Goal: Communication & Community: Participate in discussion

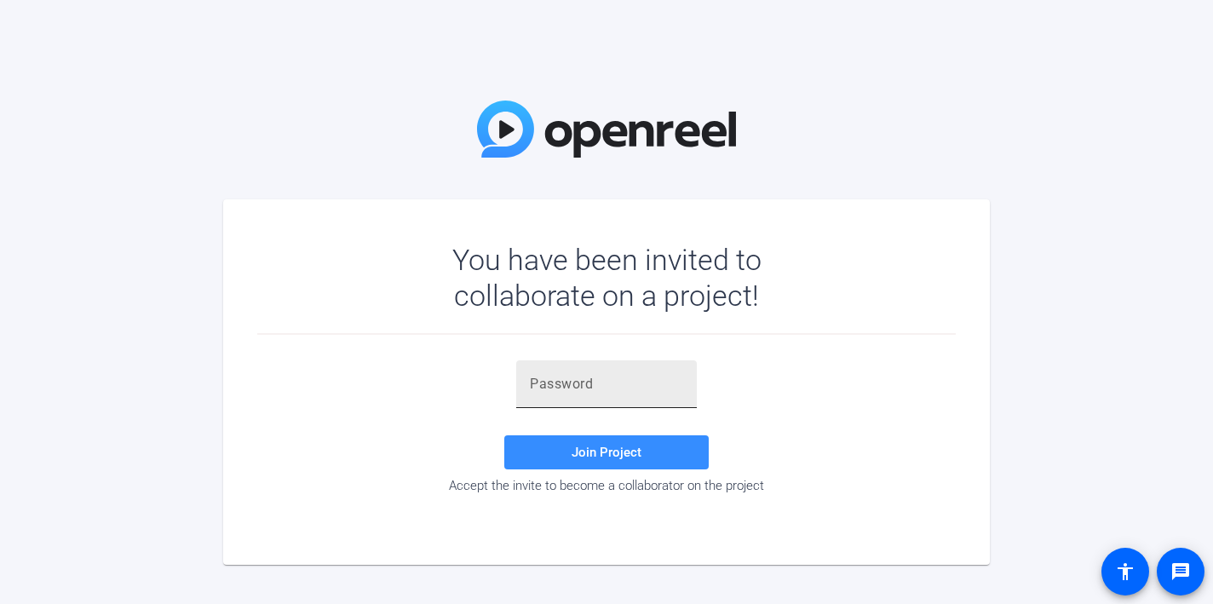
click at [584, 389] on input "text" at bounding box center [606, 384] width 153 height 20
paste input "foG)i]"
type input "foG)i]"
click at [600, 454] on span "Join Project" at bounding box center [607, 452] width 70 height 15
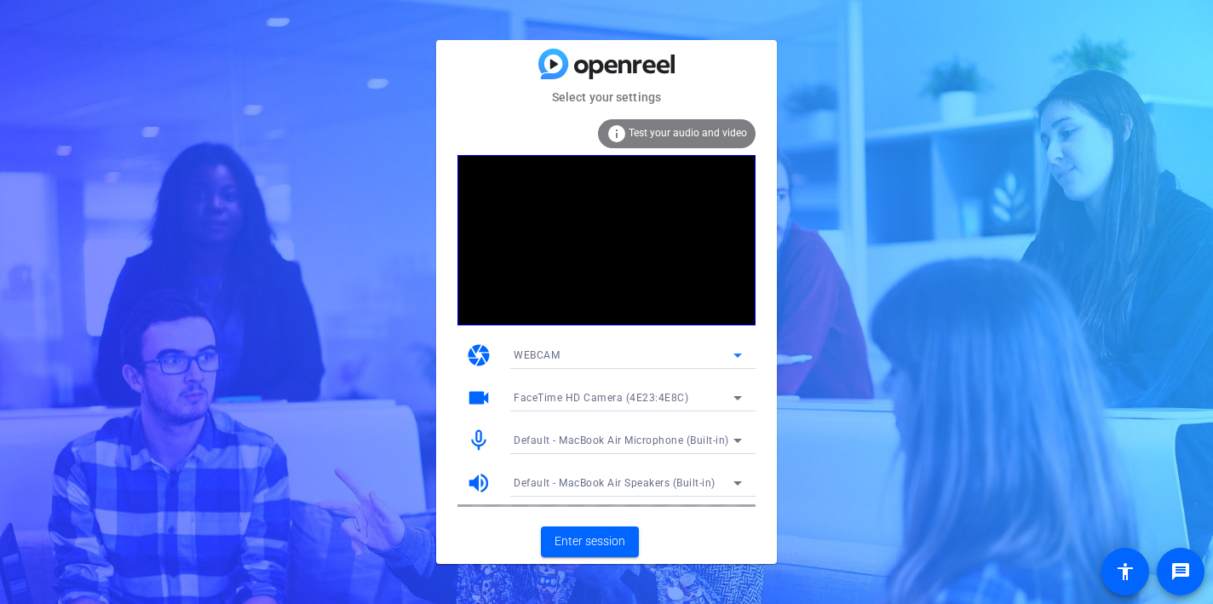
click at [739, 354] on icon at bounding box center [738, 356] width 9 height 4
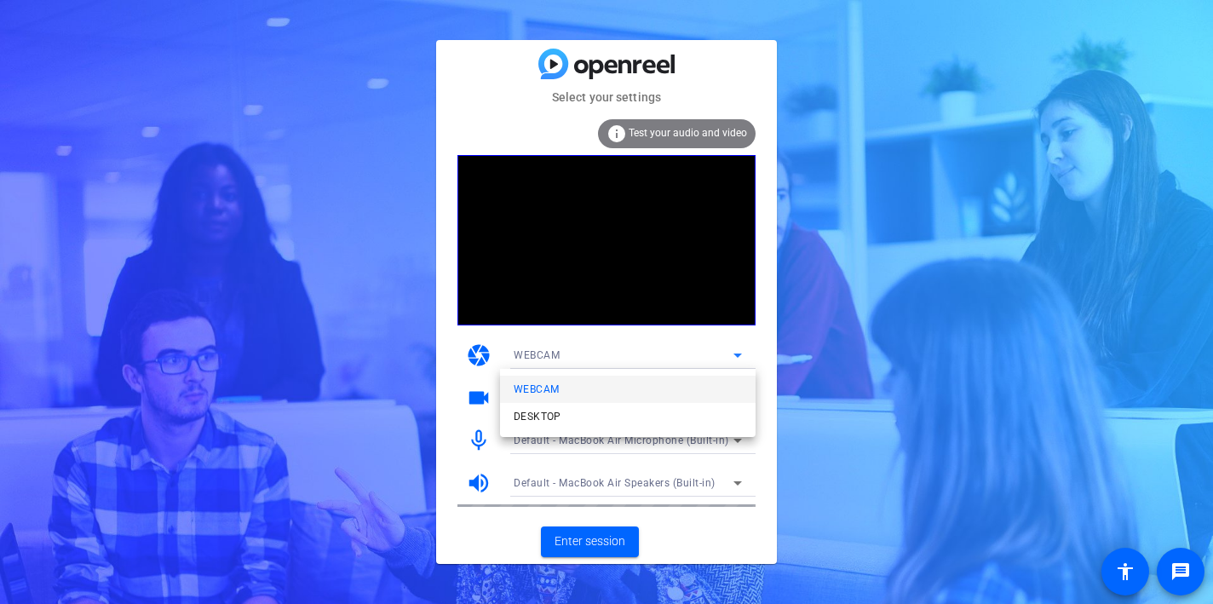
click at [764, 315] on div at bounding box center [606, 302] width 1213 height 604
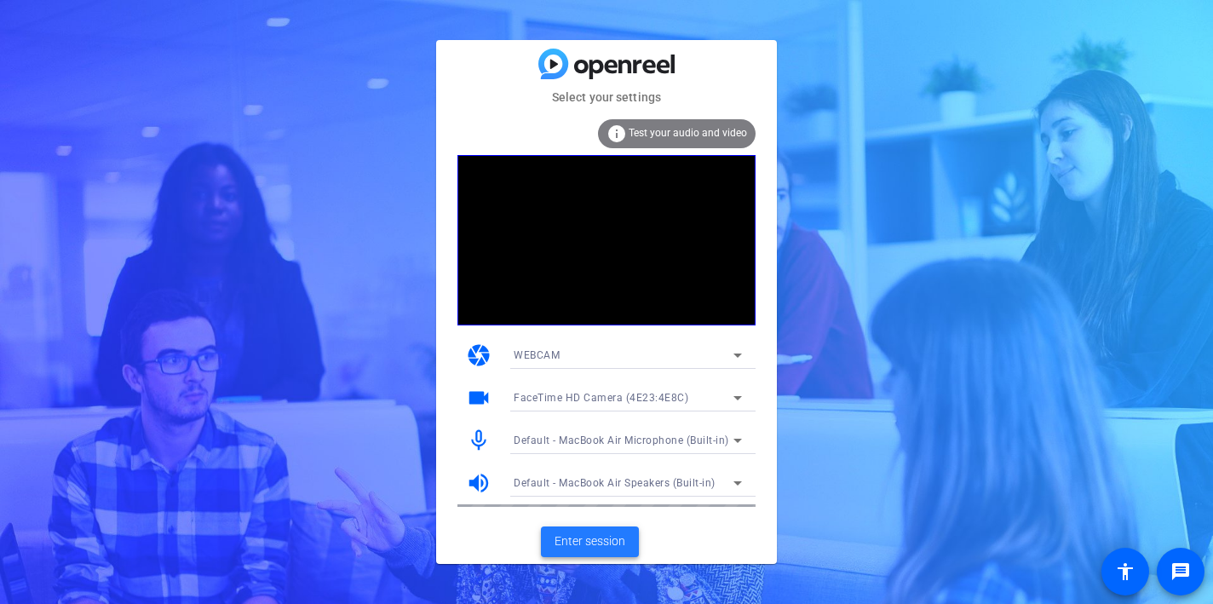
click at [603, 534] on span "Enter session" at bounding box center [590, 542] width 71 height 18
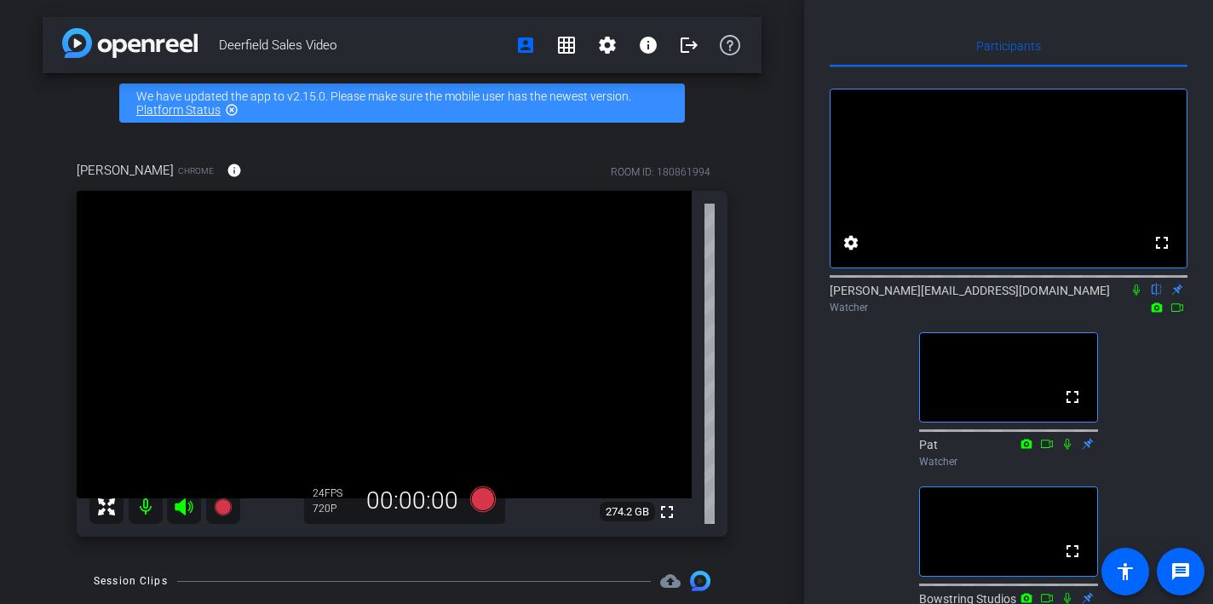
click at [1135, 296] on icon at bounding box center [1137, 290] width 14 height 12
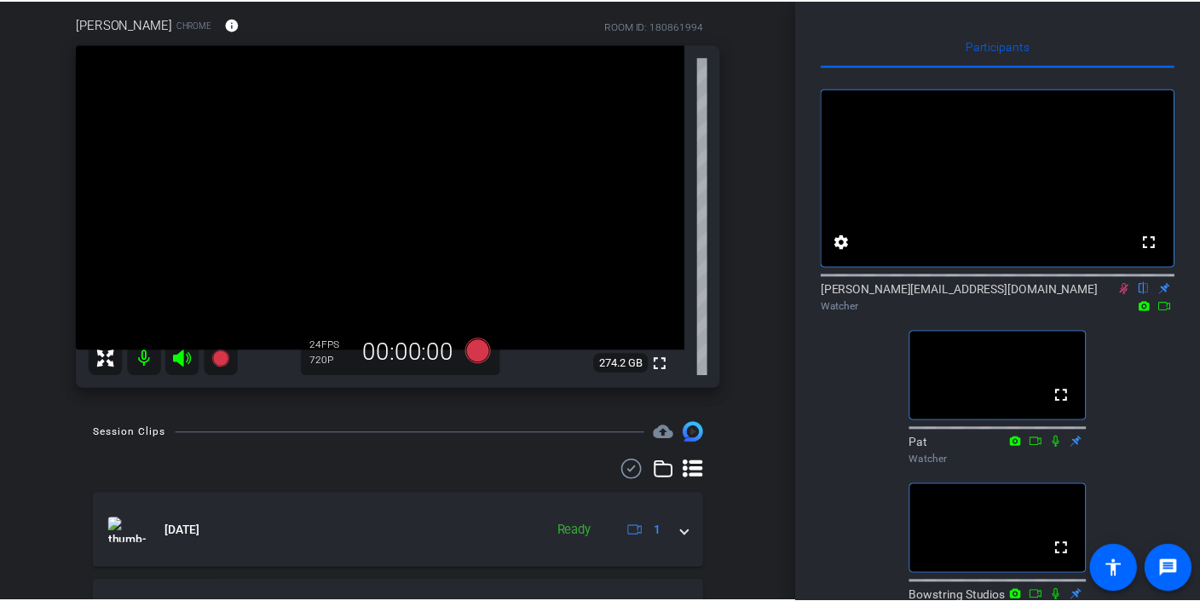
scroll to position [85, 0]
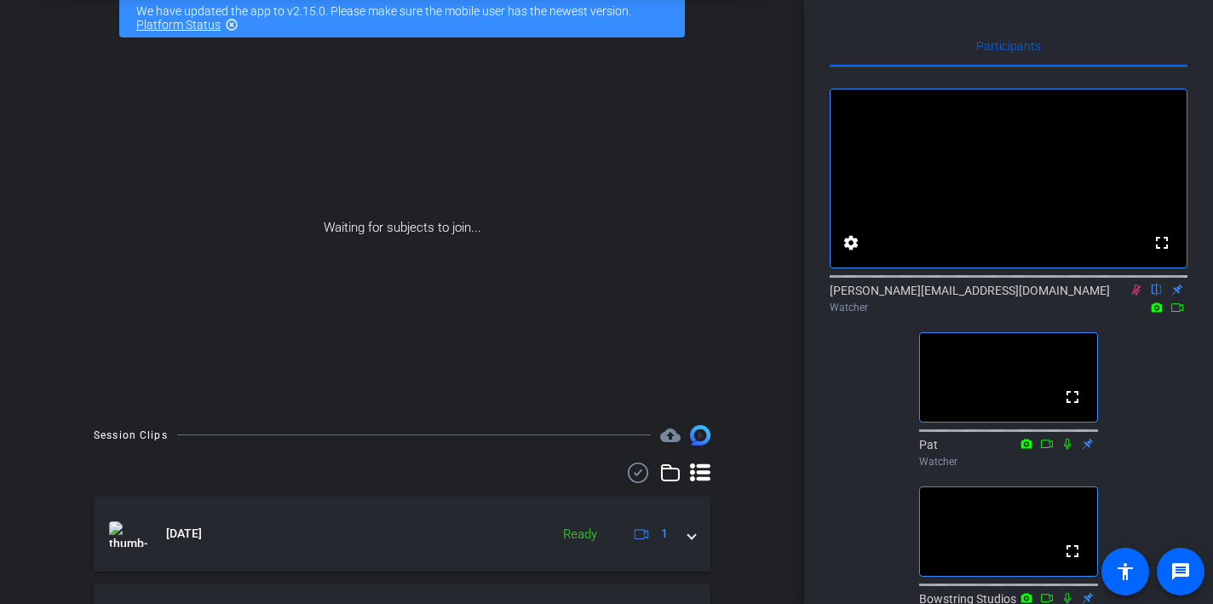
click at [1132, 296] on icon at bounding box center [1137, 290] width 14 height 12
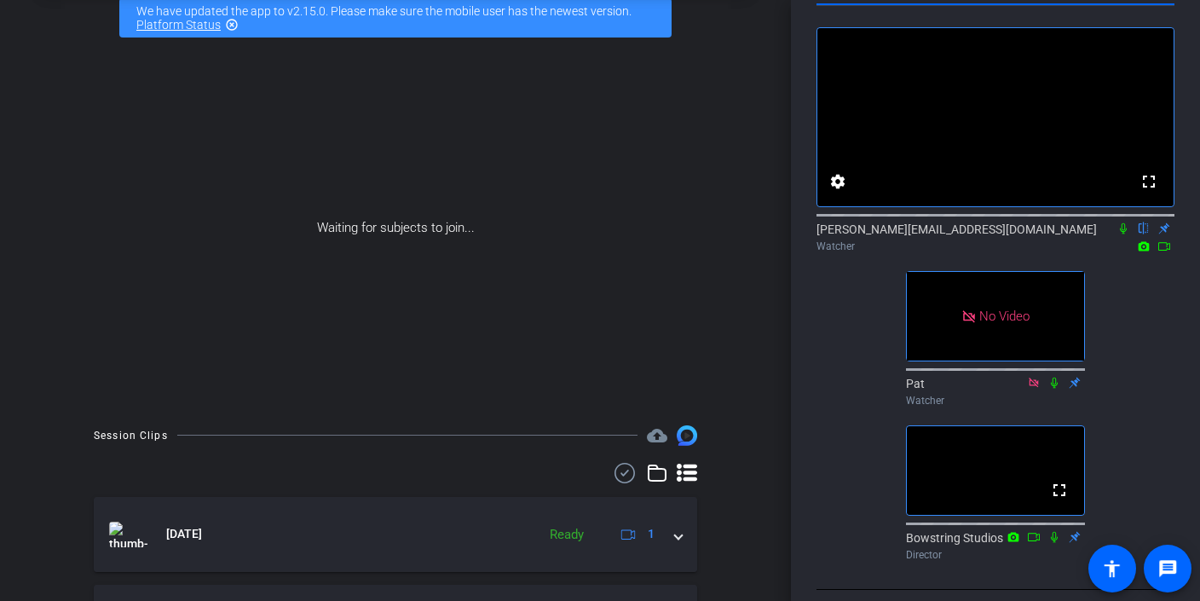
scroll to position [70, 0]
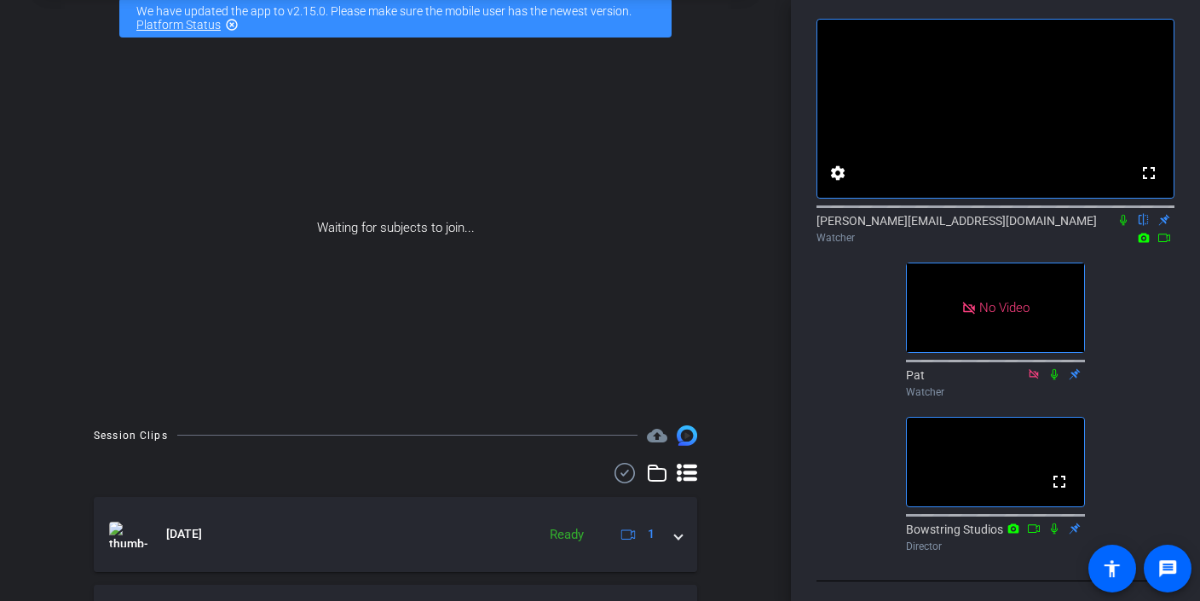
click at [1120, 227] on mat-icon at bounding box center [1123, 219] width 20 height 15
click at [1123, 226] on icon at bounding box center [1123, 220] width 9 height 11
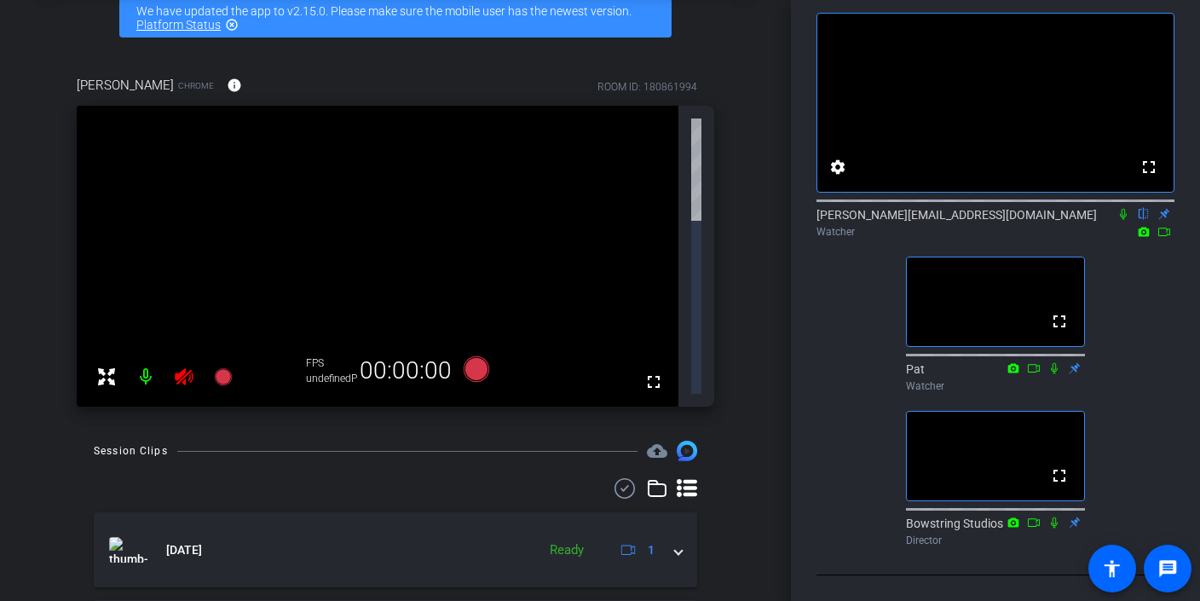
scroll to position [0, 0]
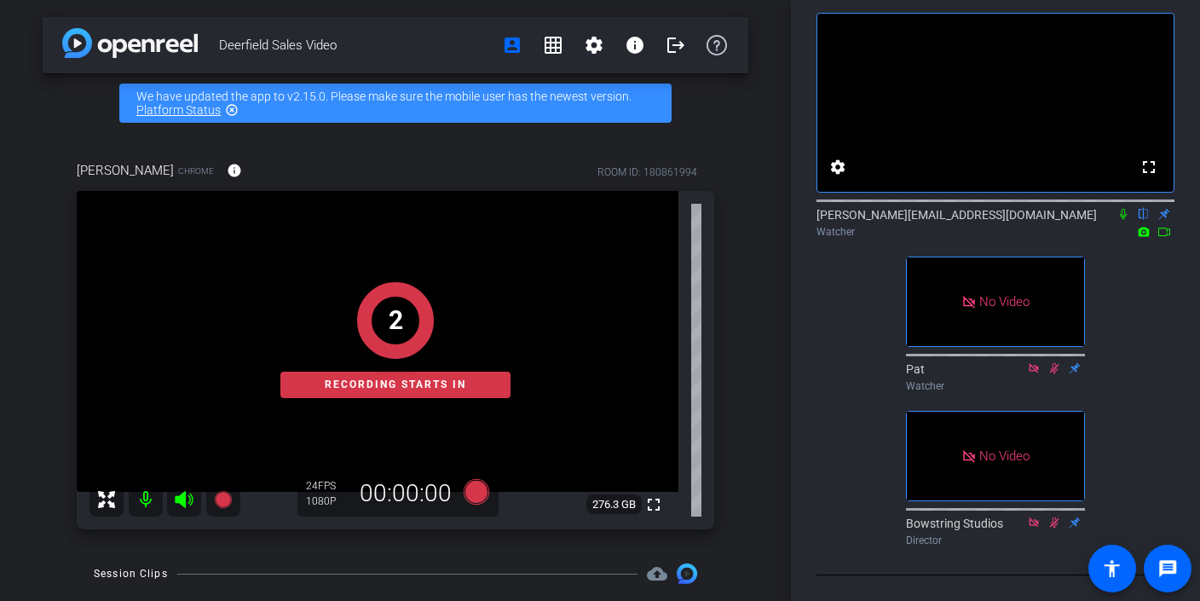
click at [1157, 226] on icon at bounding box center [1164, 232] width 14 height 12
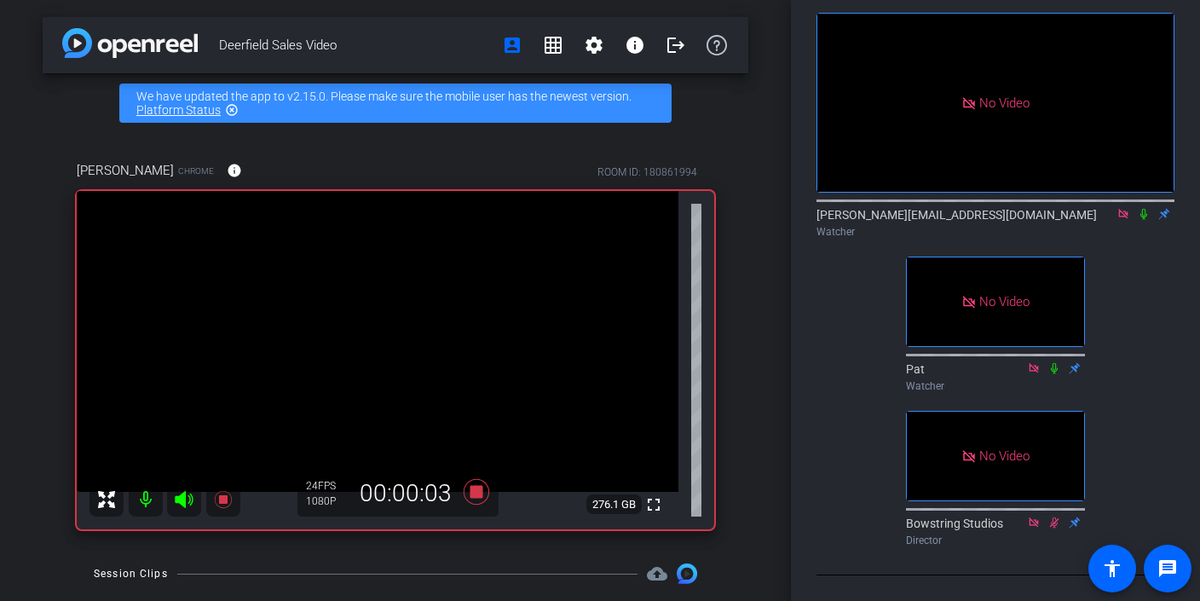
click at [1142, 209] on icon at bounding box center [1143, 214] width 7 height 11
click at [1140, 209] on icon at bounding box center [1143, 214] width 9 height 11
click at [1139, 208] on icon at bounding box center [1144, 214] width 14 height 12
click at [1143, 209] on icon at bounding box center [1143, 214] width 9 height 11
click at [1143, 211] on mat-icon at bounding box center [1143, 213] width 20 height 15
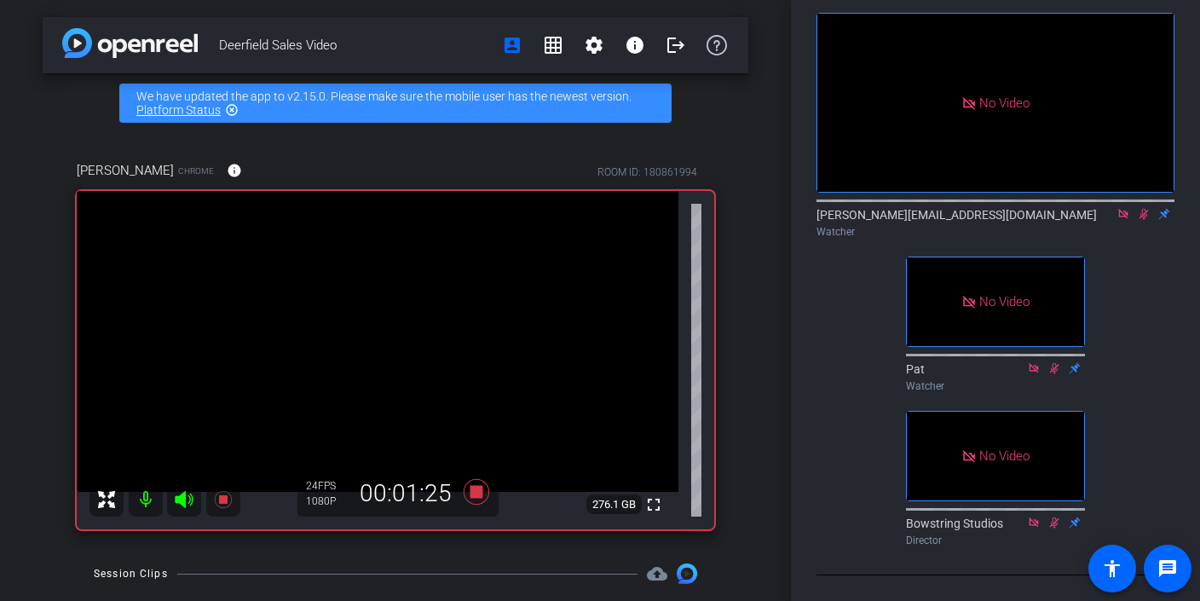
click at [1143, 208] on icon at bounding box center [1144, 214] width 14 height 12
click at [1142, 209] on icon at bounding box center [1143, 214] width 7 height 11
click at [1141, 208] on icon at bounding box center [1144, 214] width 14 height 12
click at [1143, 208] on icon at bounding box center [1144, 214] width 14 height 12
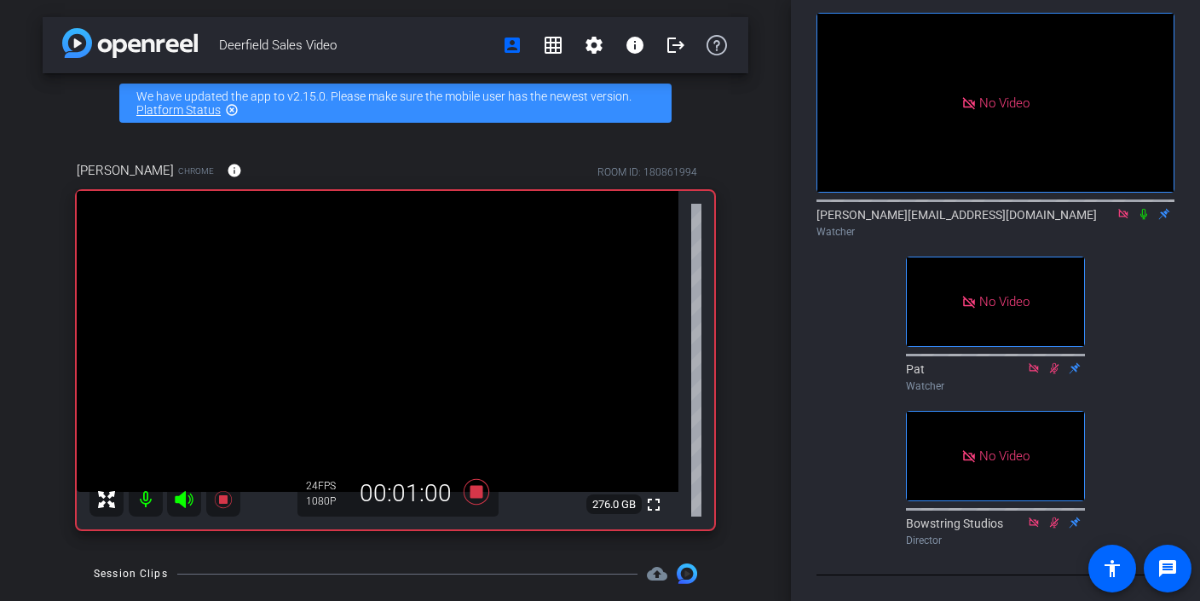
click at [1144, 210] on icon at bounding box center [1143, 214] width 7 height 11
click at [1144, 210] on icon at bounding box center [1143, 214] width 9 height 11
click at [1142, 209] on icon at bounding box center [1143, 214] width 7 height 11
click at [1143, 208] on icon at bounding box center [1144, 214] width 14 height 12
click at [1144, 208] on icon at bounding box center [1144, 214] width 14 height 12
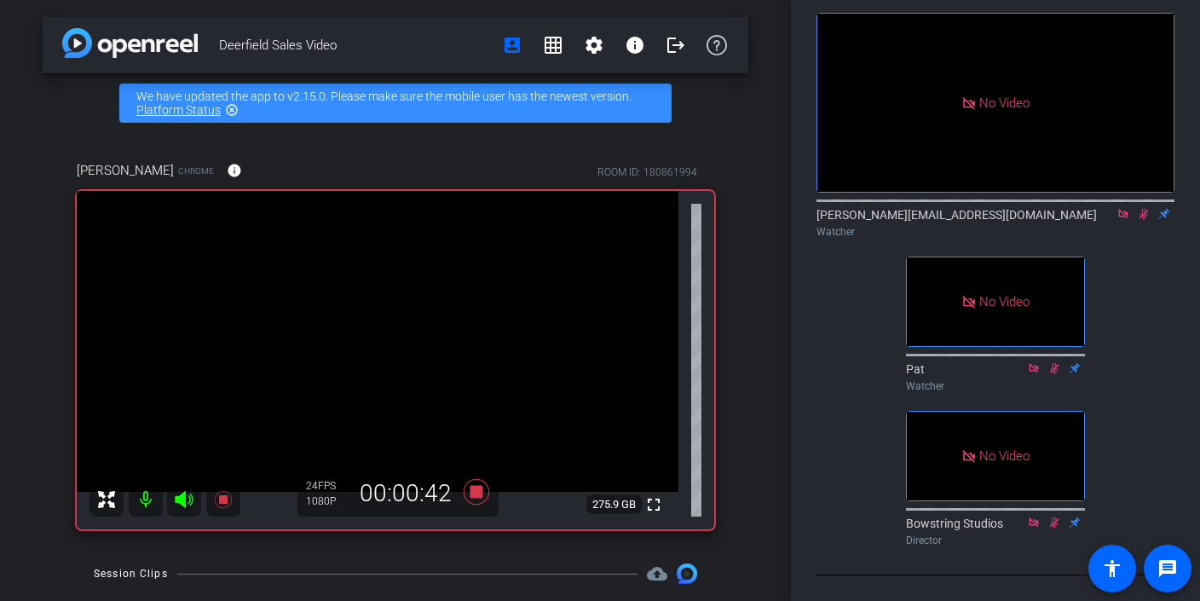
click at [1142, 209] on icon at bounding box center [1143, 214] width 9 height 11
click at [1142, 209] on icon at bounding box center [1144, 214] width 14 height 12
click at [1145, 208] on icon at bounding box center [1144, 214] width 14 height 12
click at [1144, 209] on icon at bounding box center [1143, 214] width 7 height 11
click at [1144, 208] on icon at bounding box center [1144, 214] width 14 height 12
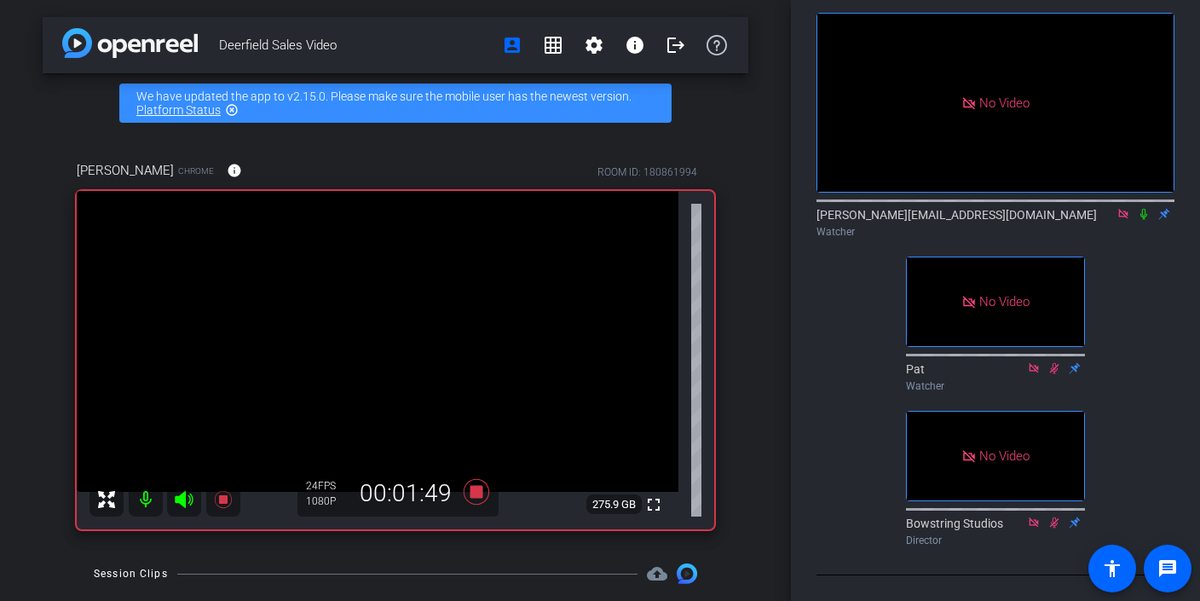
click at [1144, 209] on icon at bounding box center [1143, 214] width 7 height 11
click at [1142, 210] on icon at bounding box center [1144, 214] width 14 height 12
click at [1144, 209] on icon at bounding box center [1143, 214] width 7 height 11
click at [1145, 209] on icon at bounding box center [1143, 214] width 9 height 11
click at [1143, 208] on icon at bounding box center [1144, 214] width 14 height 12
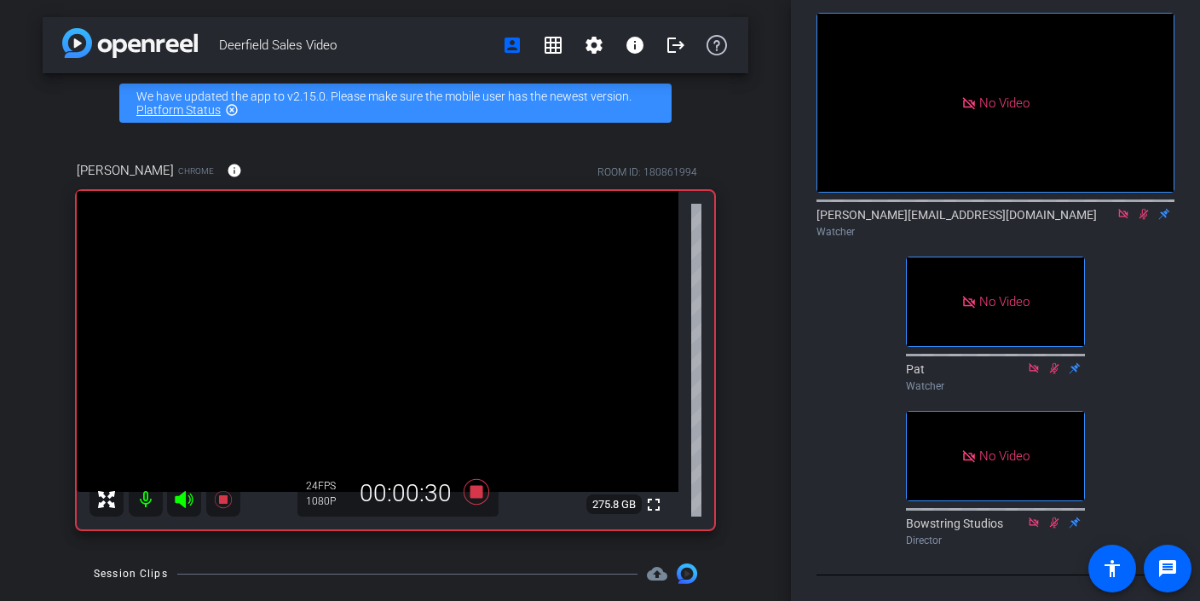
click at [1140, 209] on icon at bounding box center [1143, 214] width 9 height 11
click at [1144, 209] on icon at bounding box center [1143, 214] width 7 height 11
click at [1141, 208] on icon at bounding box center [1144, 214] width 14 height 12
click at [1145, 208] on icon at bounding box center [1144, 214] width 14 height 12
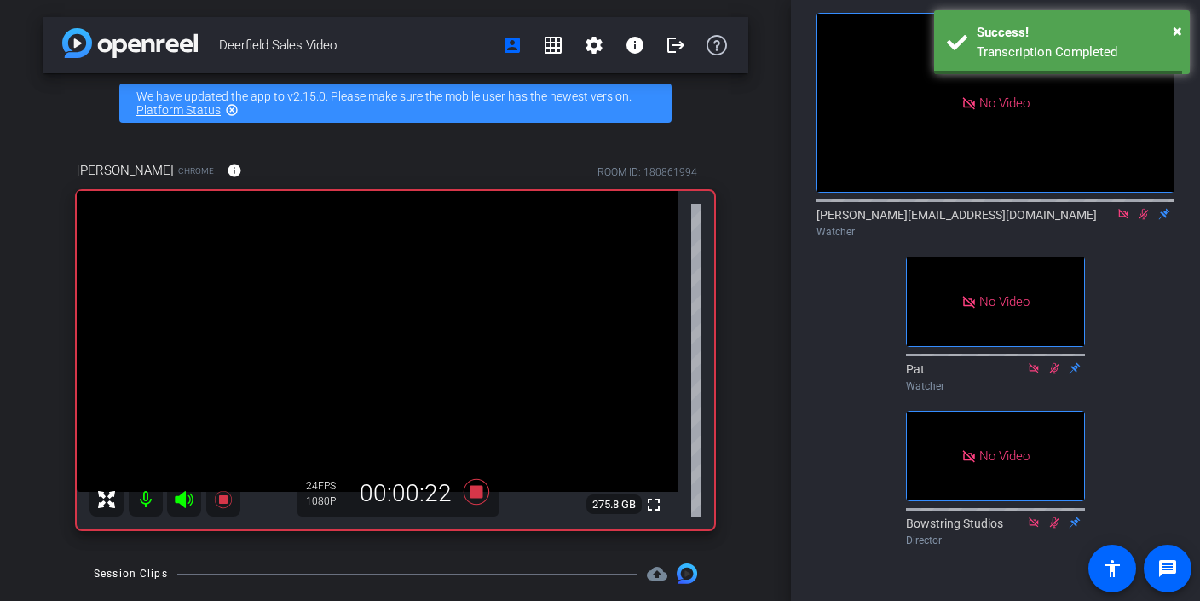
click at [1140, 209] on icon at bounding box center [1143, 214] width 9 height 11
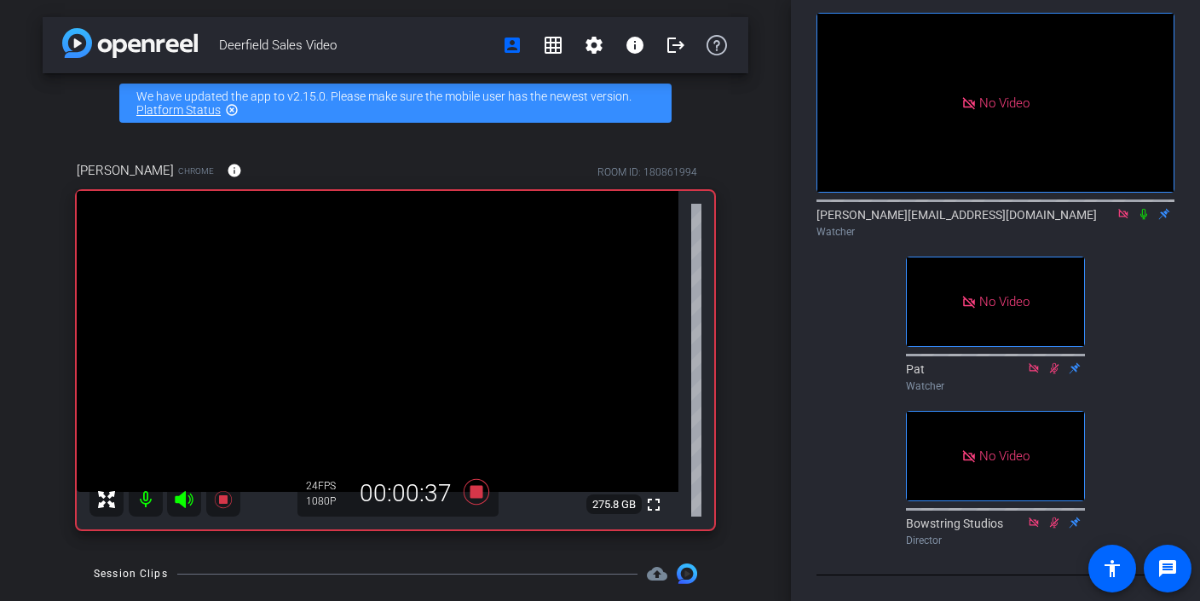
click at [1141, 209] on icon at bounding box center [1143, 214] width 7 height 11
click at [1142, 209] on icon at bounding box center [1143, 214] width 9 height 11
click at [1143, 208] on icon at bounding box center [1144, 214] width 14 height 12
click at [1143, 209] on icon at bounding box center [1143, 214] width 9 height 11
click at [1140, 209] on icon at bounding box center [1143, 214] width 7 height 11
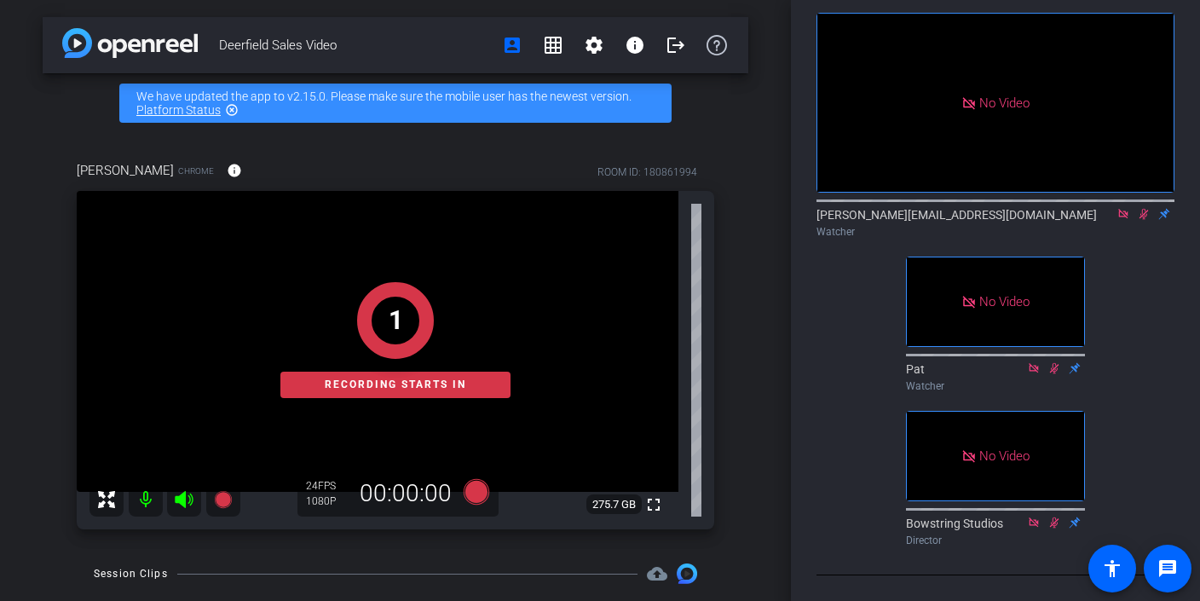
click at [1142, 208] on icon at bounding box center [1144, 214] width 14 height 12
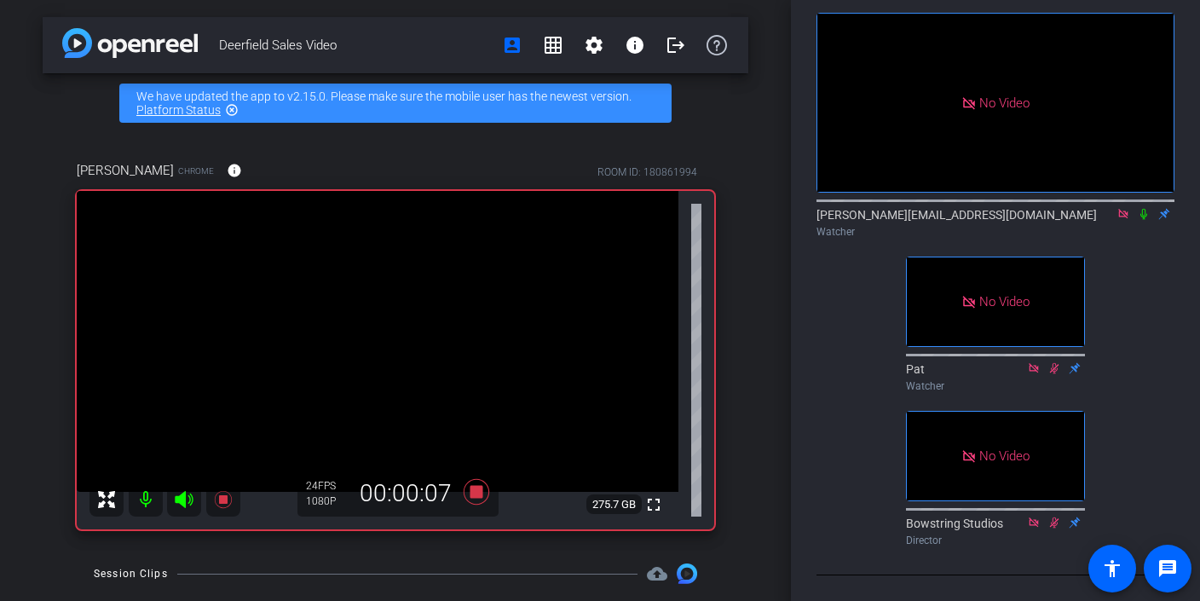
click at [1143, 208] on icon at bounding box center [1144, 214] width 14 height 12
click at [1141, 209] on icon at bounding box center [1143, 214] width 9 height 11
click at [1142, 209] on icon at bounding box center [1143, 214] width 7 height 11
click at [1140, 208] on icon at bounding box center [1144, 214] width 14 height 12
click at [1142, 209] on icon at bounding box center [1143, 214] width 7 height 11
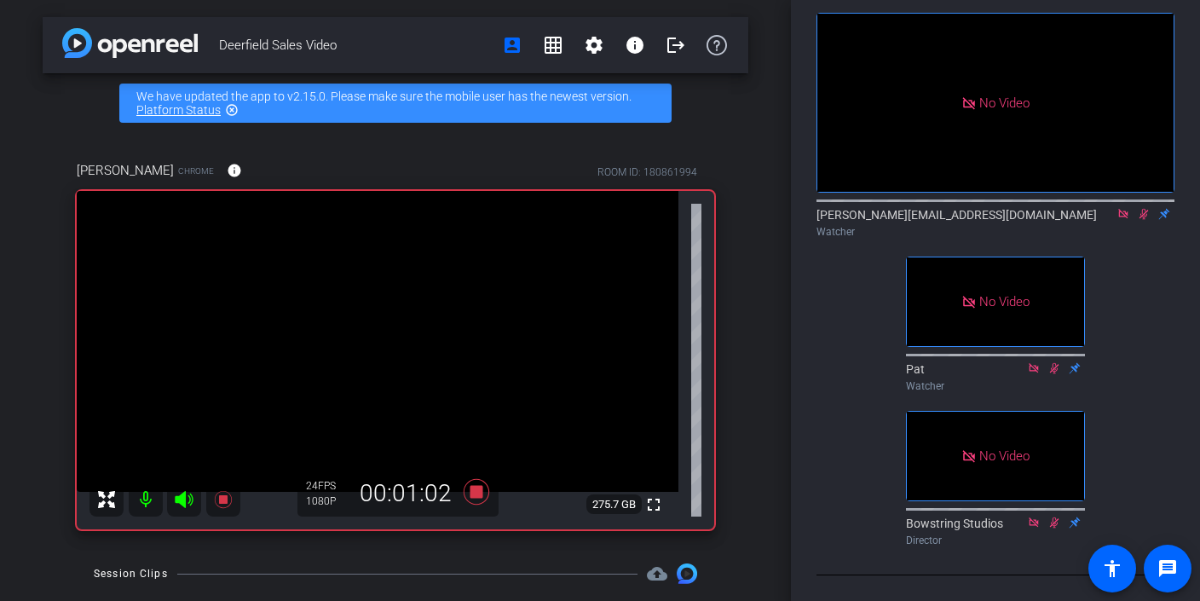
click at [1143, 209] on icon at bounding box center [1143, 214] width 9 height 11
click at [1145, 208] on icon at bounding box center [1144, 214] width 14 height 12
click at [1137, 208] on icon at bounding box center [1144, 214] width 14 height 12
click at [1143, 208] on icon at bounding box center [1144, 214] width 14 height 12
click at [1140, 209] on icon at bounding box center [1143, 214] width 9 height 11
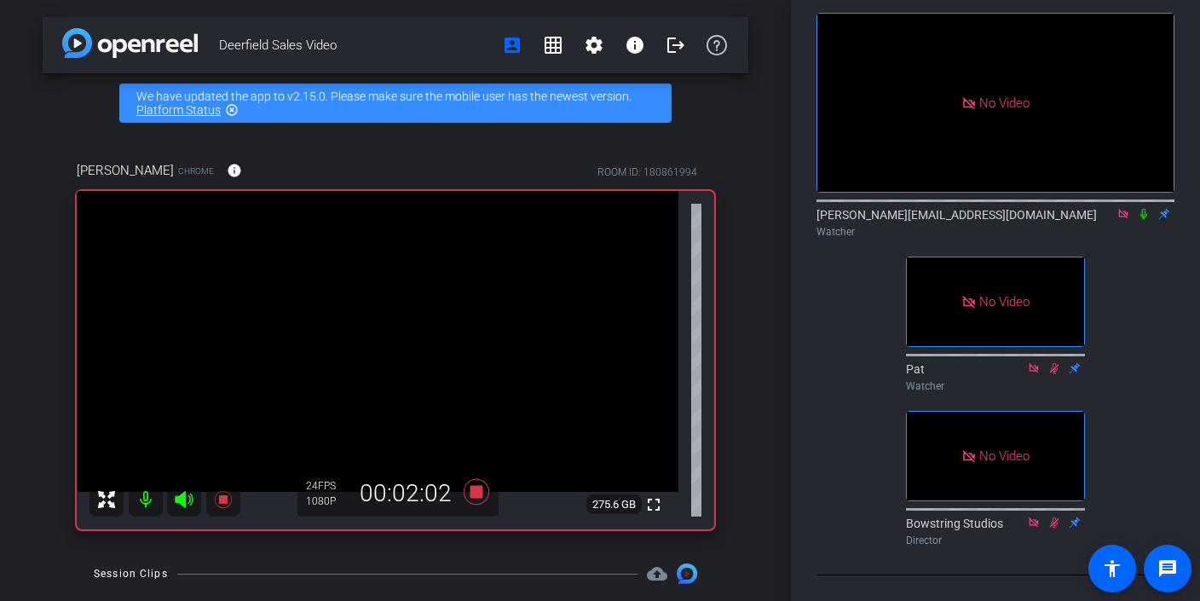
click at [1140, 209] on icon at bounding box center [1143, 214] width 7 height 11
click at [1140, 209] on icon at bounding box center [1143, 214] width 9 height 11
click at [1143, 208] on icon at bounding box center [1144, 214] width 14 height 12
click at [1141, 209] on icon at bounding box center [1143, 214] width 9 height 11
click at [1143, 210] on icon at bounding box center [1144, 214] width 14 height 12
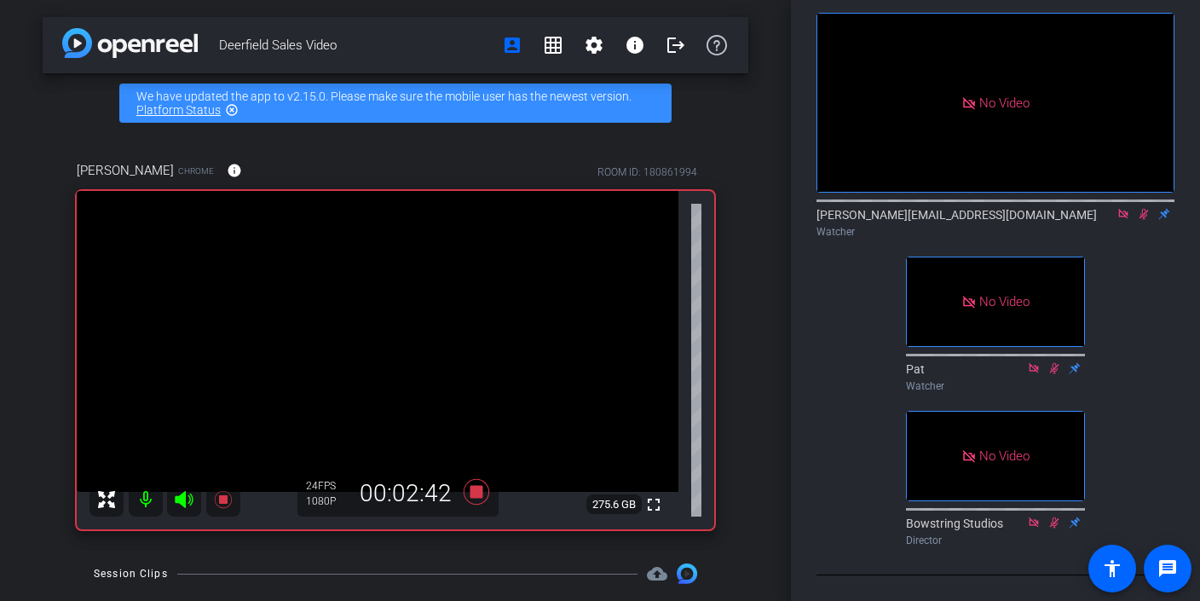
click at [1140, 208] on icon at bounding box center [1144, 214] width 14 height 12
click at [1141, 208] on icon at bounding box center [1144, 214] width 14 height 12
click at [1142, 208] on icon at bounding box center [1144, 214] width 14 height 12
click at [1144, 209] on icon at bounding box center [1143, 214] width 7 height 11
click at [1144, 209] on icon at bounding box center [1143, 214] width 9 height 11
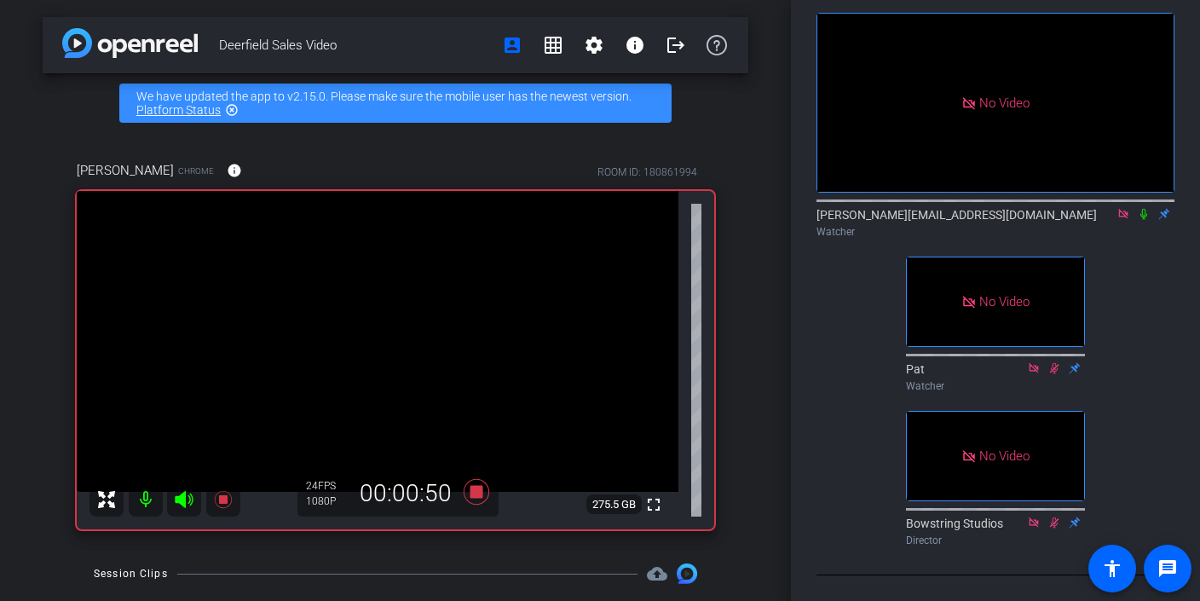
click at [1142, 209] on icon at bounding box center [1143, 214] width 7 height 11
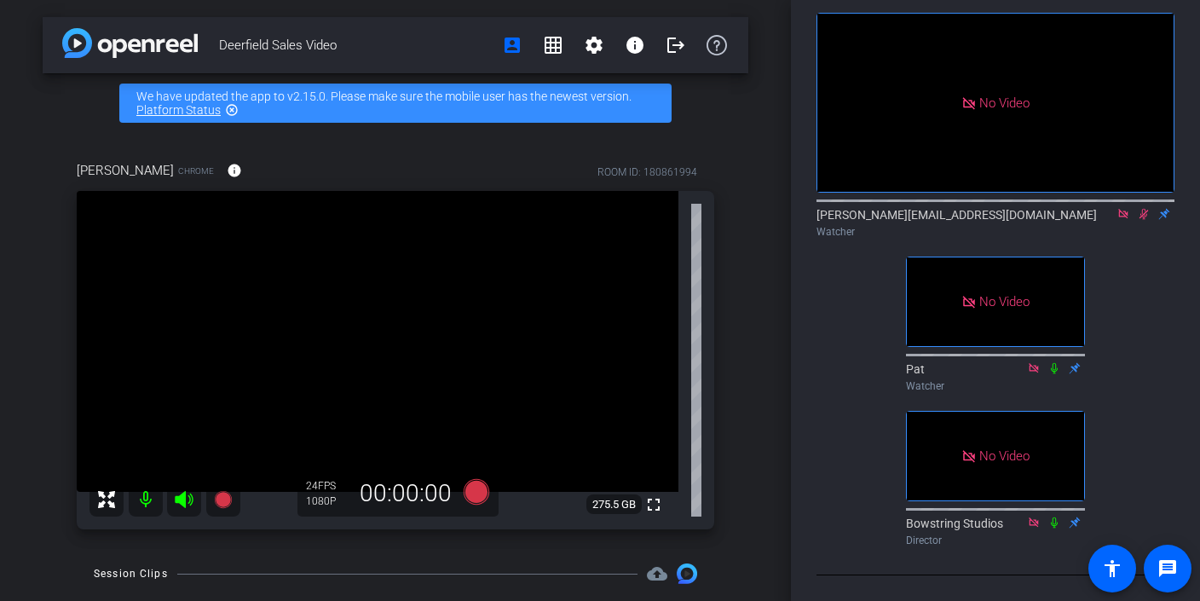
click at [1139, 208] on icon at bounding box center [1144, 214] width 14 height 12
click at [1143, 208] on icon at bounding box center [1144, 214] width 14 height 12
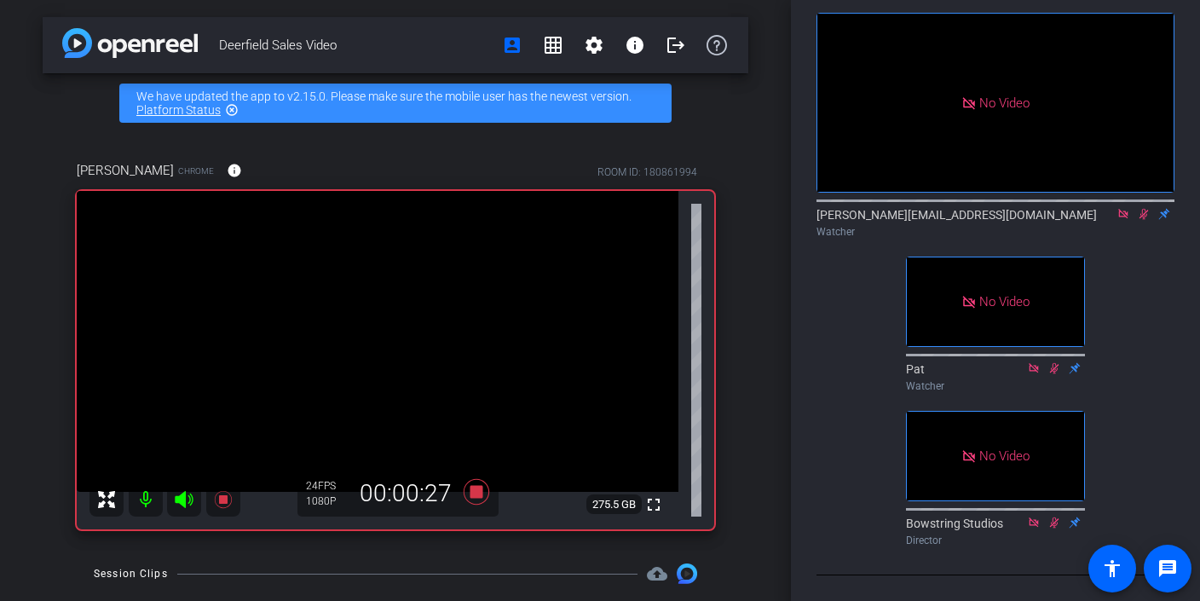
click at [1143, 208] on icon at bounding box center [1144, 214] width 14 height 12
click at [1142, 210] on icon at bounding box center [1144, 214] width 14 height 12
click at [1145, 208] on icon at bounding box center [1144, 214] width 14 height 12
click at [1140, 209] on icon at bounding box center [1143, 214] width 9 height 11
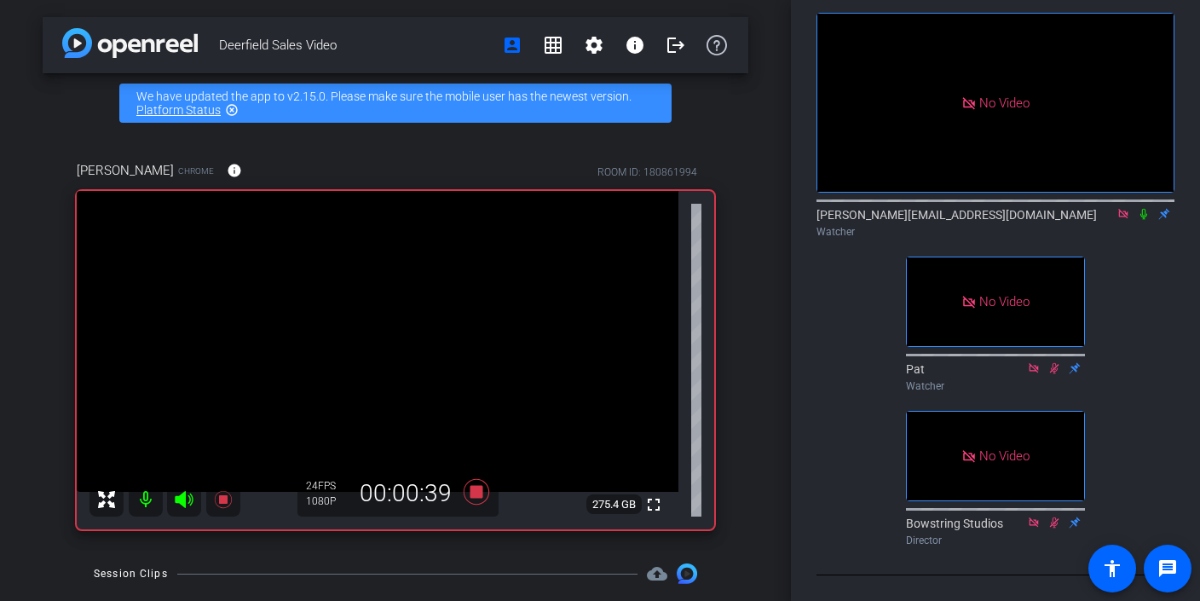
click at [1145, 209] on icon at bounding box center [1143, 214] width 7 height 11
click at [1140, 210] on icon at bounding box center [1144, 214] width 14 height 12
click at [1143, 208] on icon at bounding box center [1144, 214] width 14 height 12
click at [1143, 209] on icon at bounding box center [1143, 214] width 9 height 11
click at [1122, 208] on icon at bounding box center [1123, 214] width 14 height 12
